Goal: Information Seeking & Learning: Learn about a topic

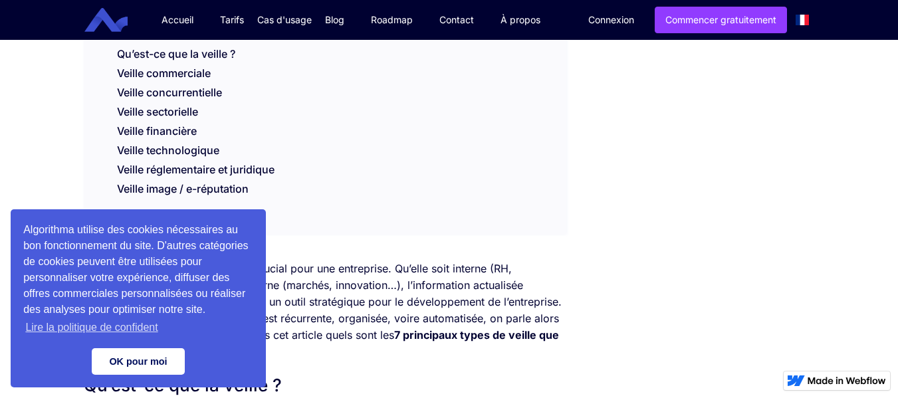
scroll to position [332, 0]
click at [116, 370] on link "OK pour moi" at bounding box center [138, 361] width 93 height 27
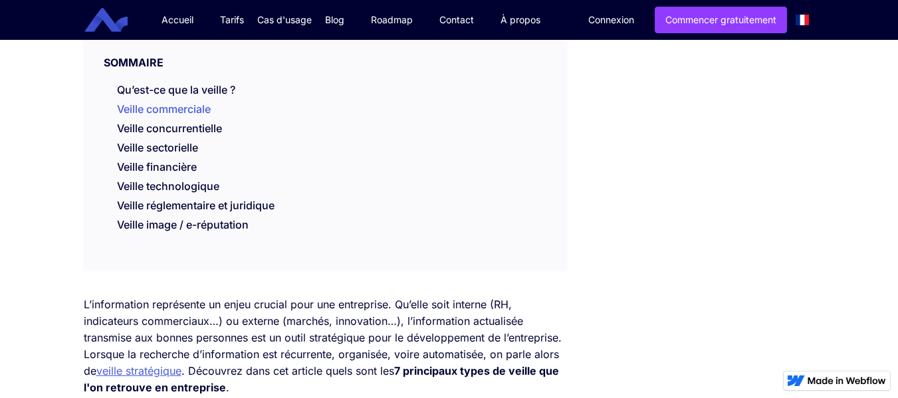
scroll to position [266, 0]
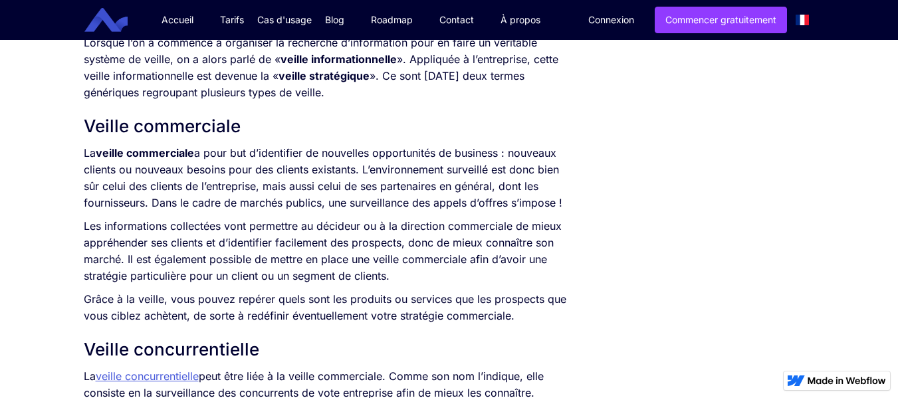
scroll to position [931, 0]
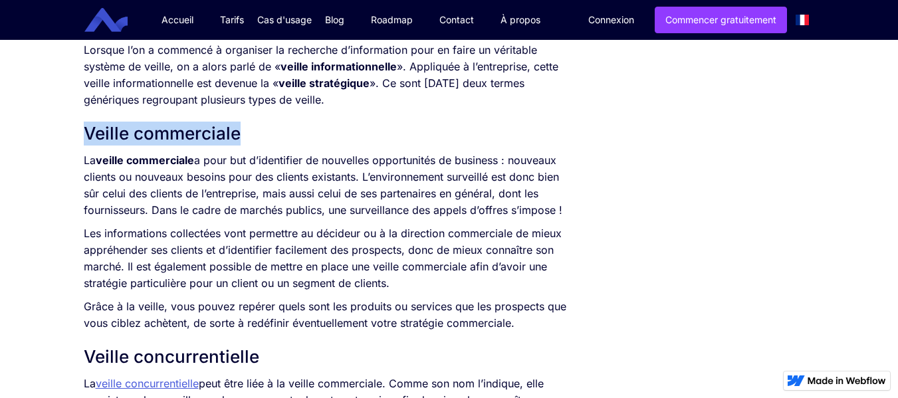
drag, startPoint x: 244, startPoint y: 134, endPoint x: 78, endPoint y: 124, distance: 165.9
copy h2 "Veille commerciale"
click at [92, 170] on p "La veille commerciale a pour but d’identifier de nouvelles opportunités de busi…" at bounding box center [325, 185] width 483 height 66
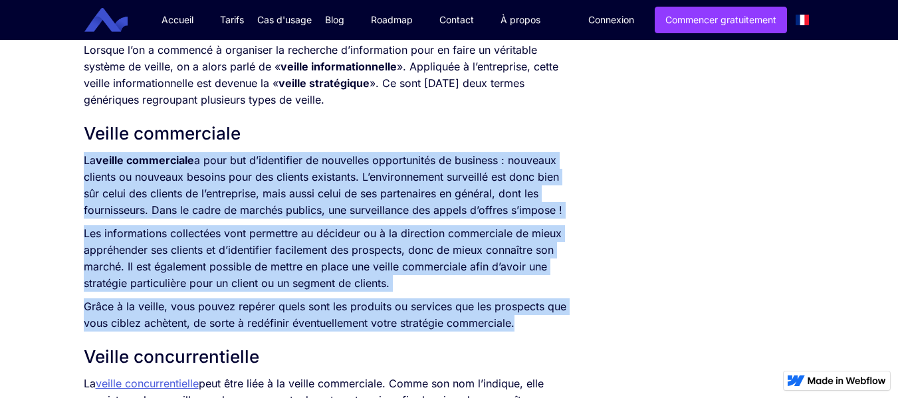
drag, startPoint x: 82, startPoint y: 159, endPoint x: 507, endPoint y: 309, distance: 450.0
copy div "La veille commerciale a pour but d’identifier de nouvelles opportunités de busi…"
